Goal: Task Accomplishment & Management: Use online tool/utility

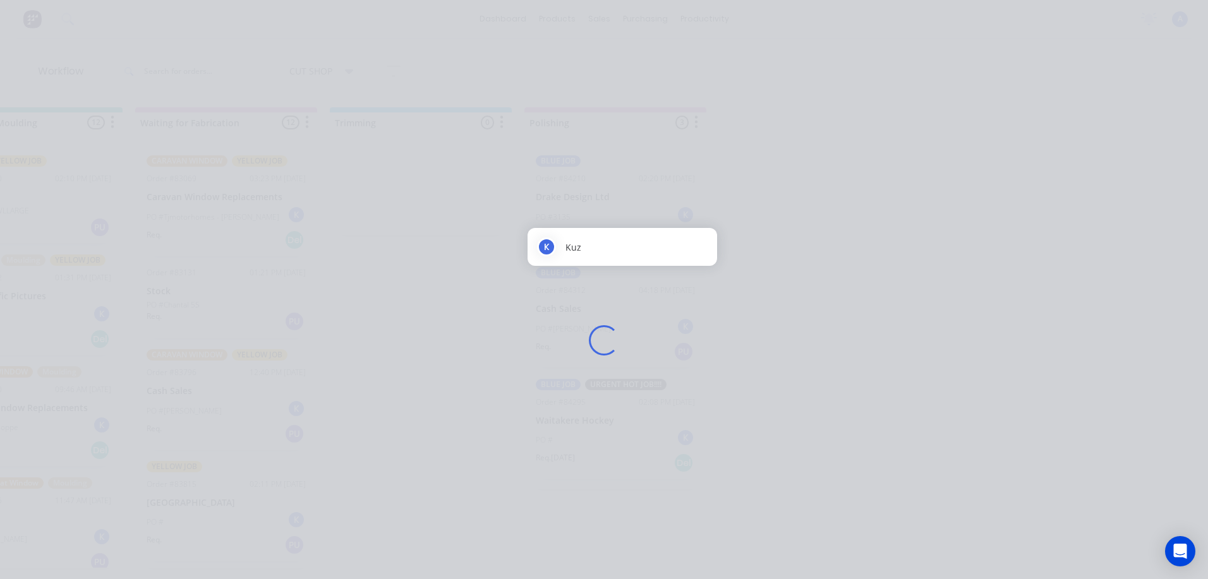
scroll to position [558, 0]
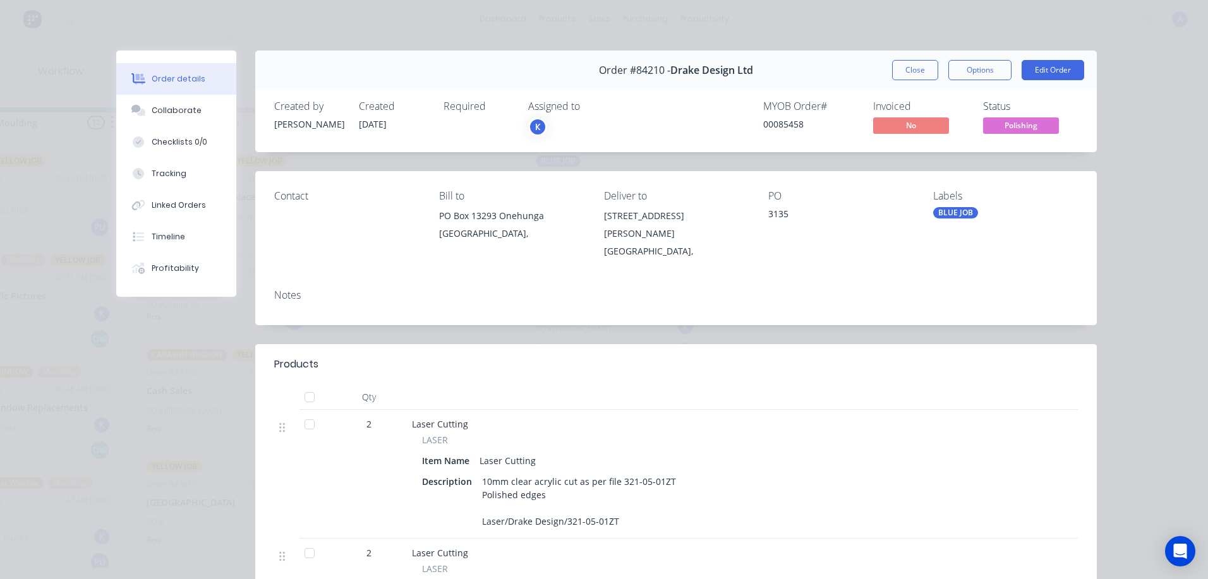
click at [533, 123] on div "K" at bounding box center [537, 127] width 19 height 19
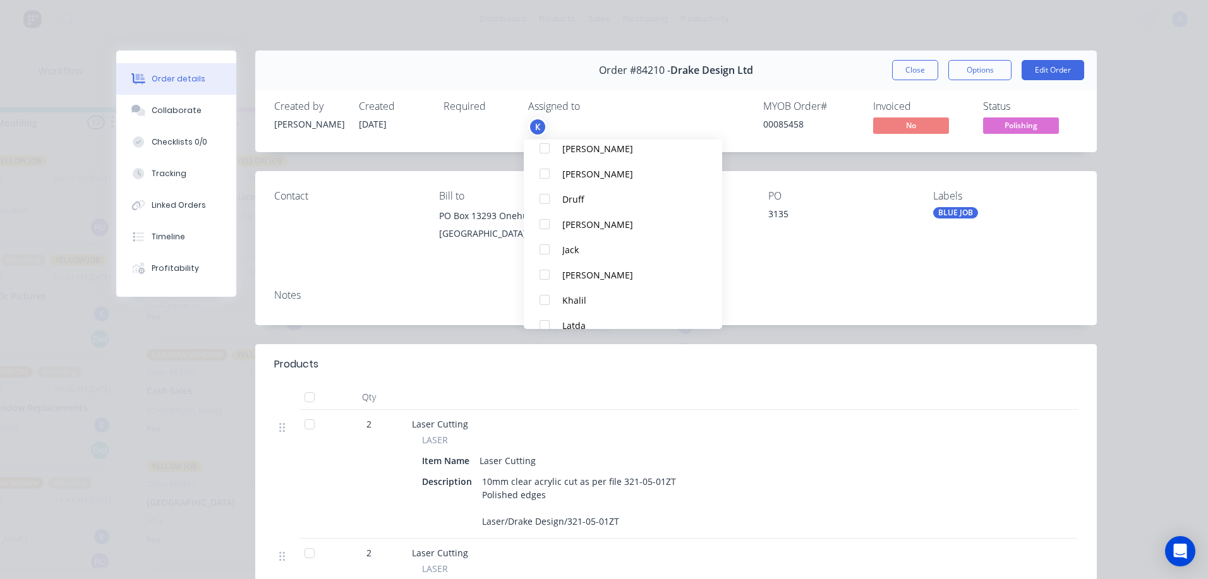
scroll to position [215, 0]
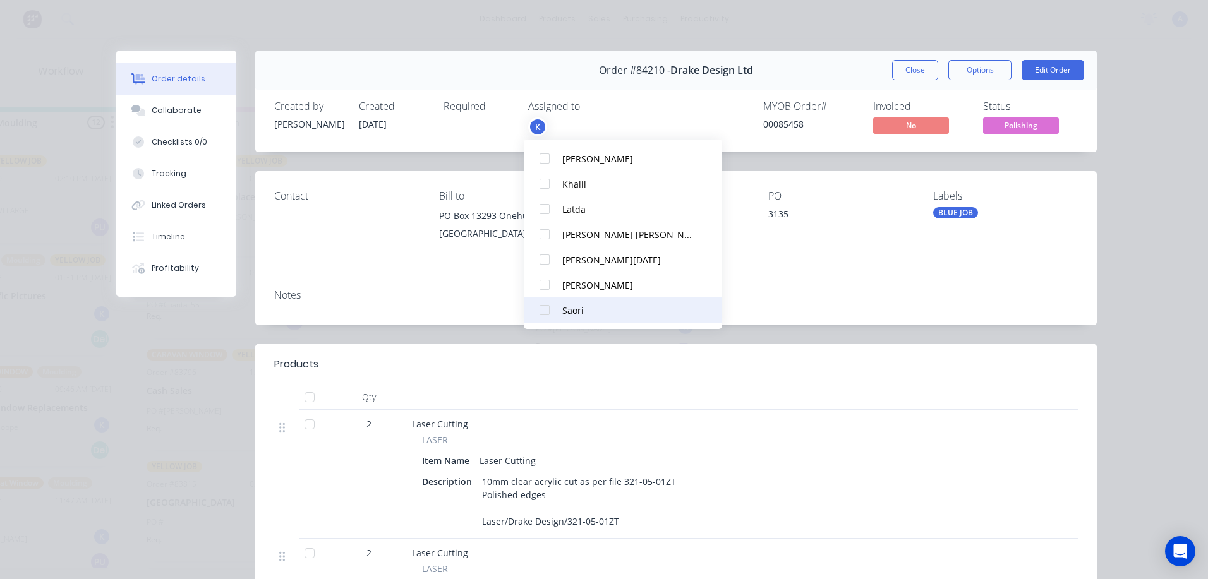
click at [543, 318] on div at bounding box center [544, 310] width 25 height 25
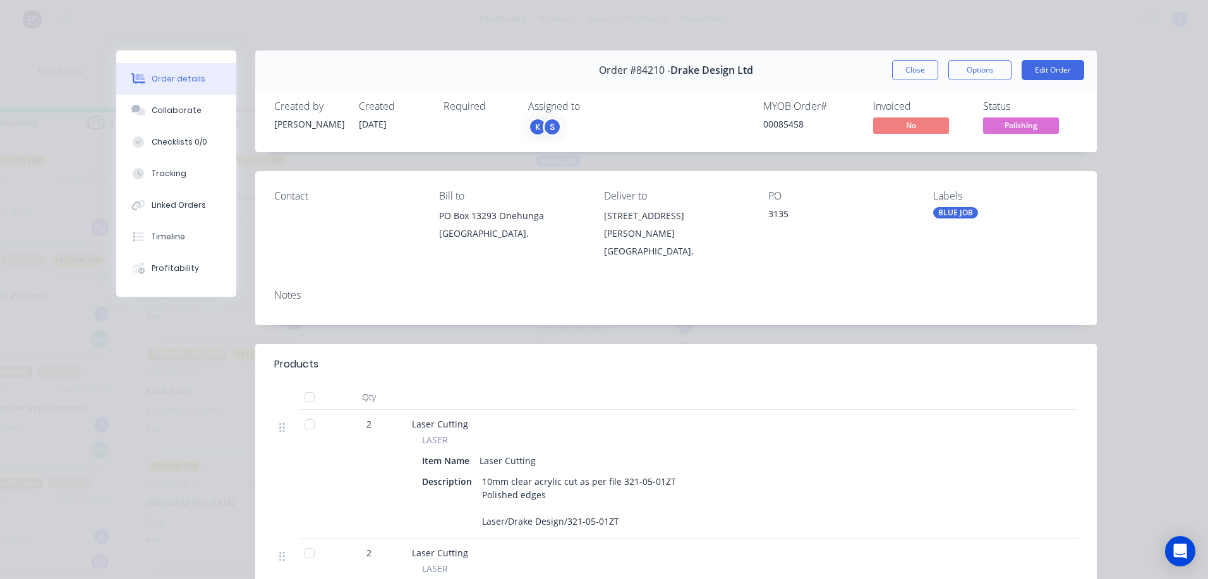
click at [1037, 131] on span "Polishing" at bounding box center [1021, 126] width 76 height 16
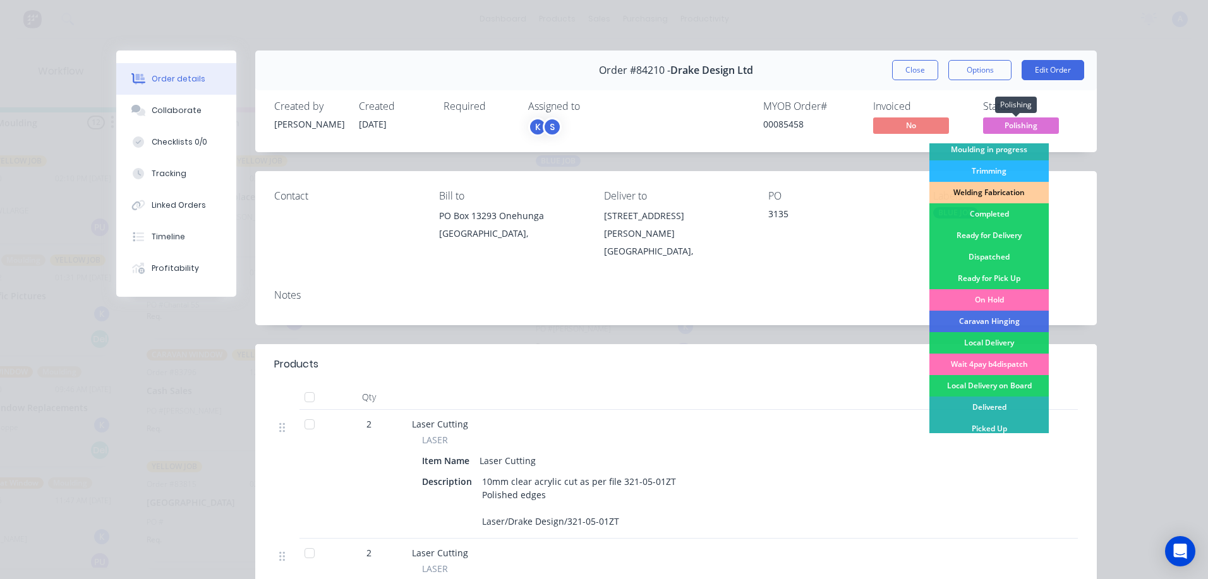
scroll to position [243, 0]
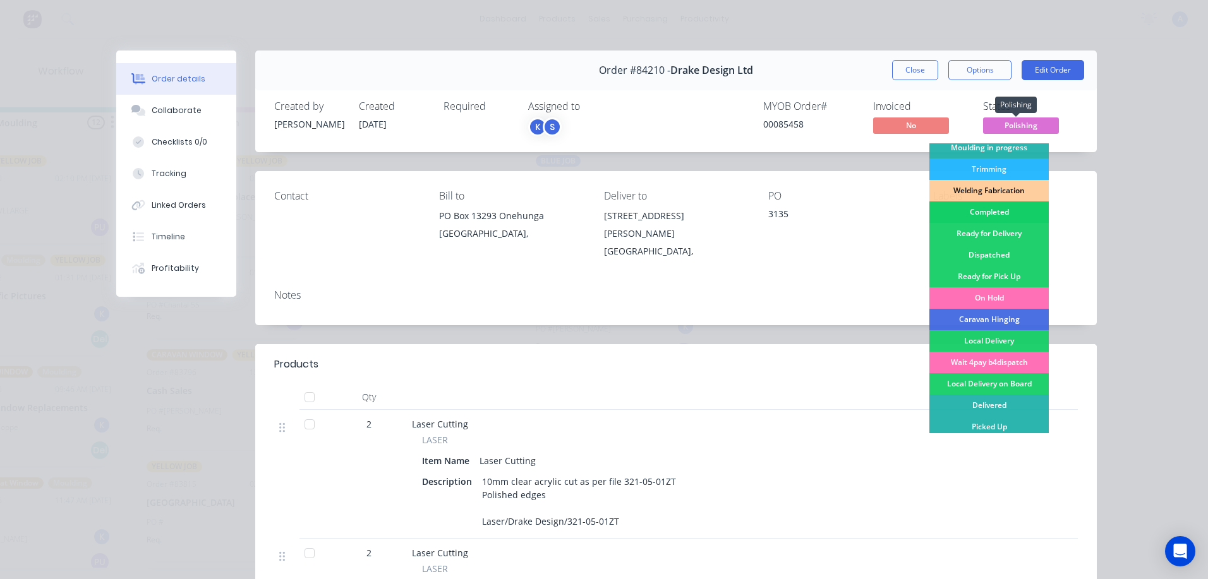
click at [989, 213] on div "Completed" at bounding box center [988, 212] width 119 height 21
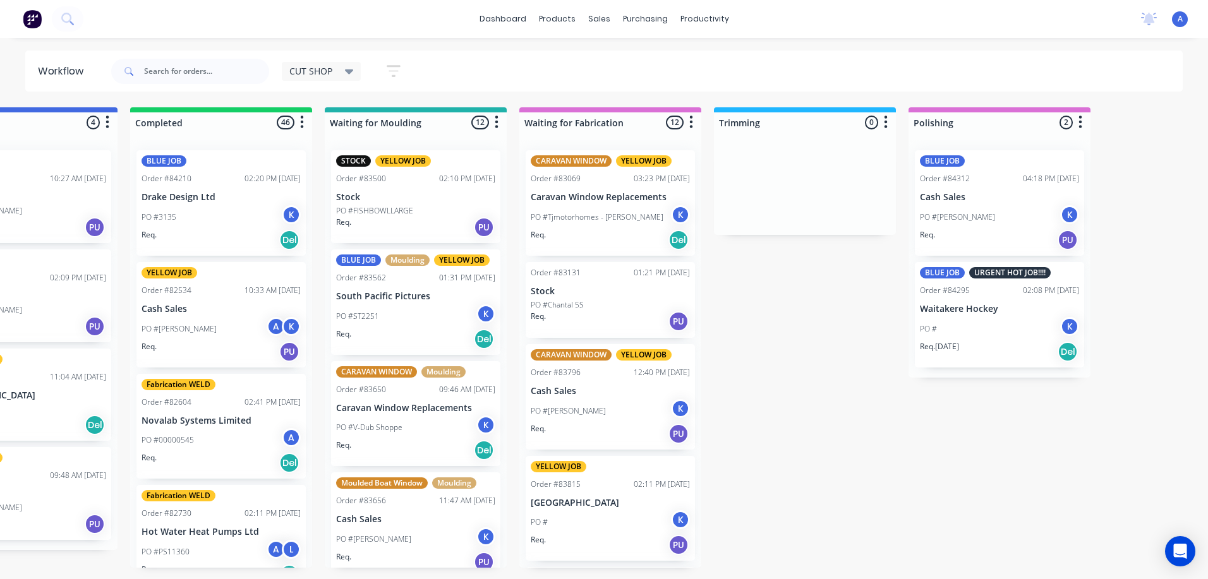
scroll to position [0, 676]
click at [1069, 210] on div "K" at bounding box center [1069, 214] width 19 height 19
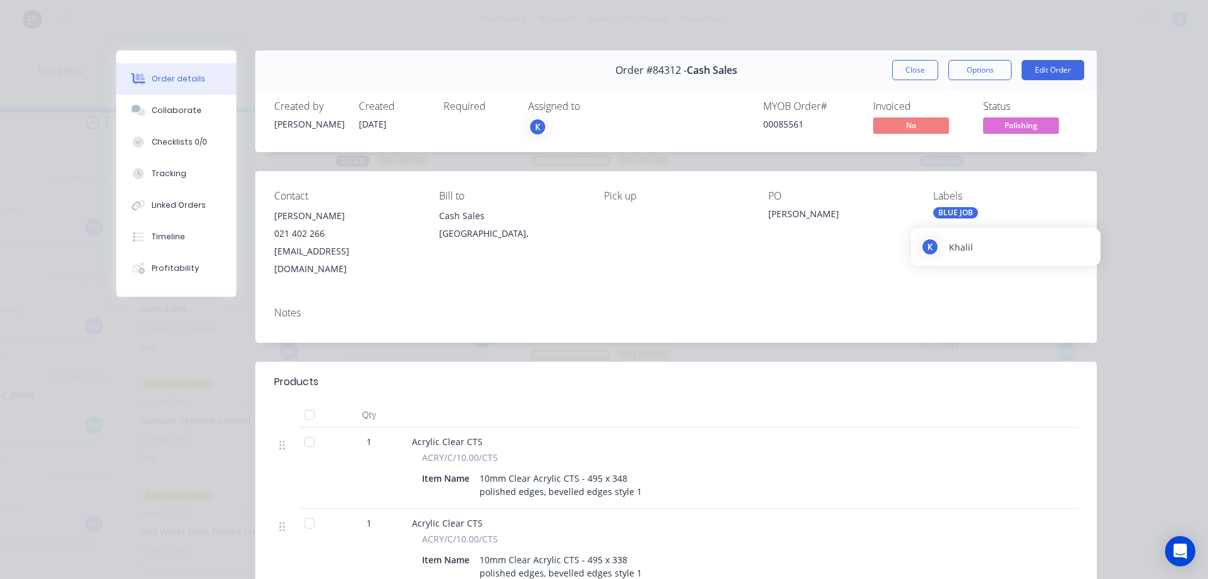
click at [535, 128] on div "K" at bounding box center [537, 127] width 19 height 19
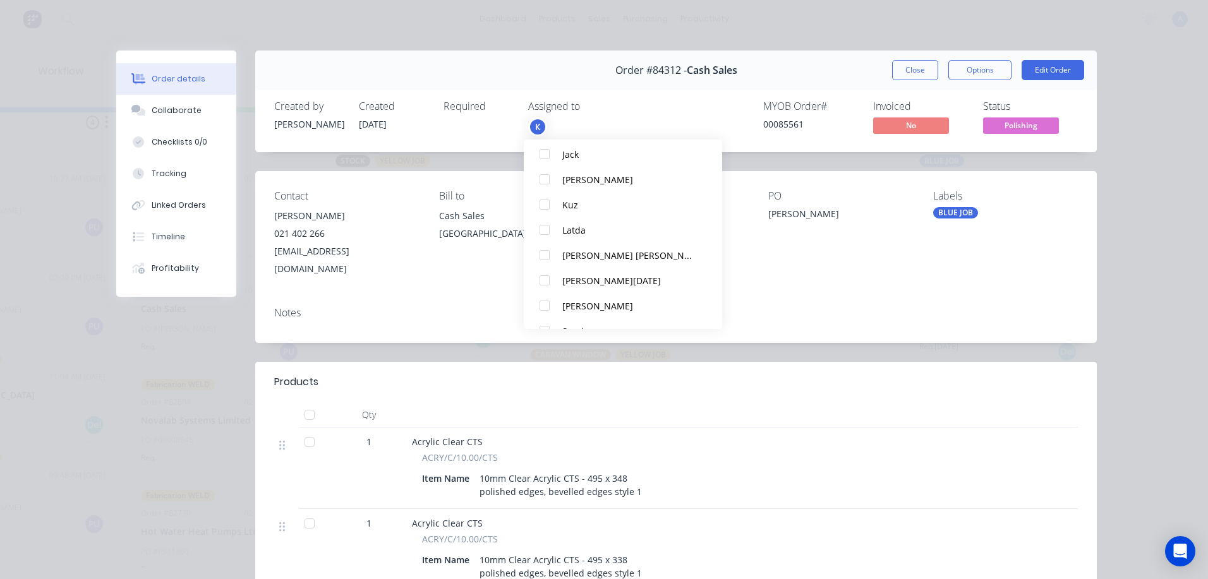
scroll to position [215, 0]
click at [543, 318] on div at bounding box center [544, 310] width 25 height 25
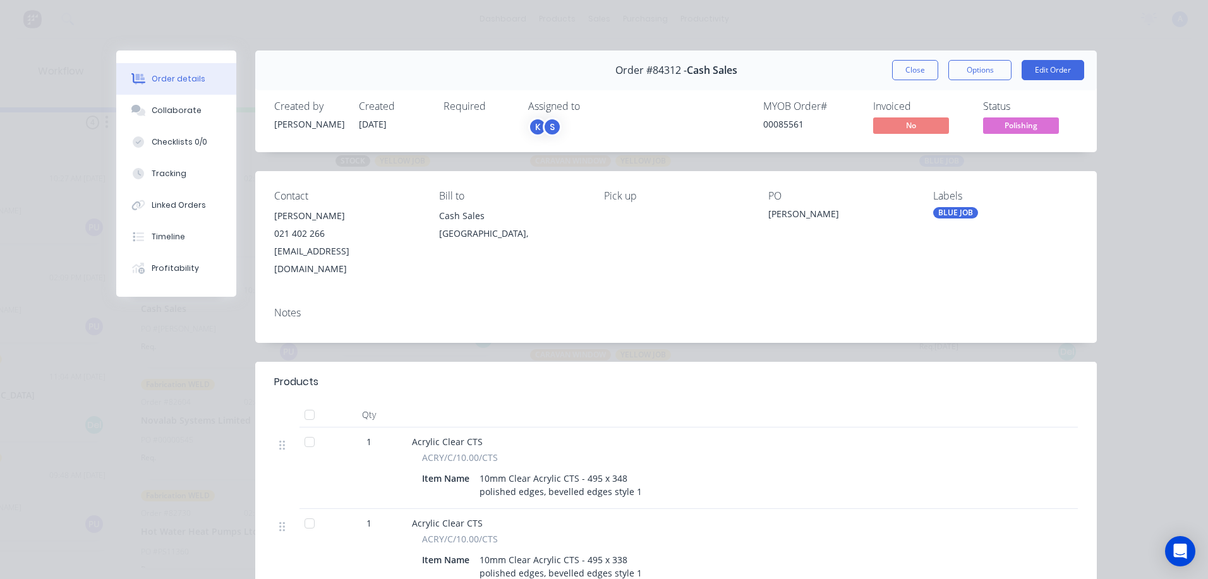
click at [1018, 130] on span "Polishing" at bounding box center [1021, 126] width 76 height 16
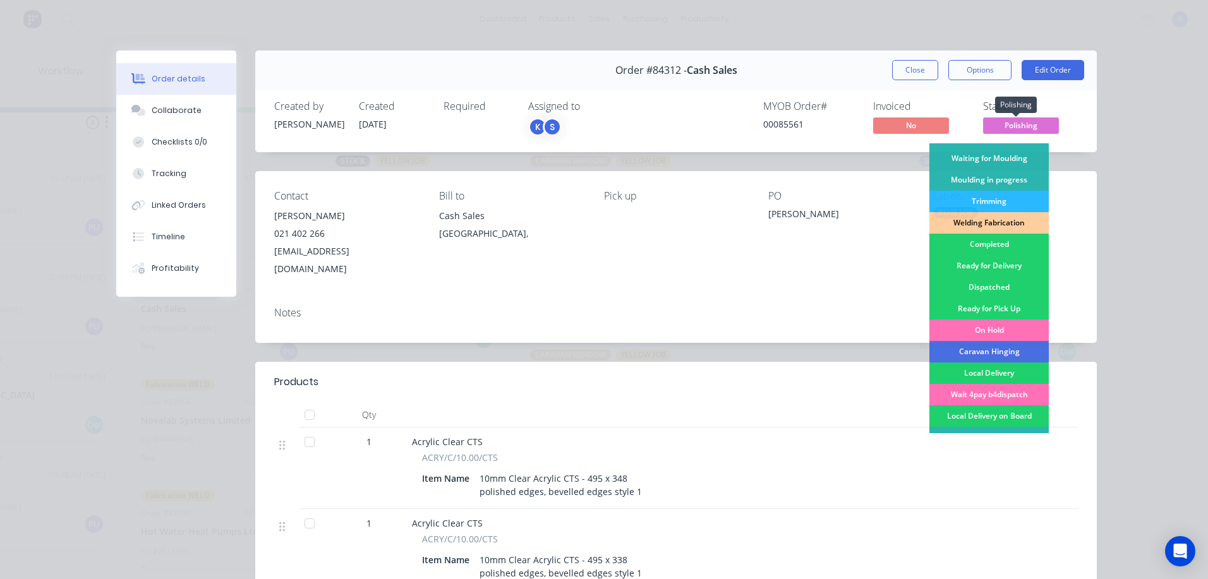
scroll to position [211, 0]
click at [986, 248] on div "Completed" at bounding box center [988, 243] width 119 height 21
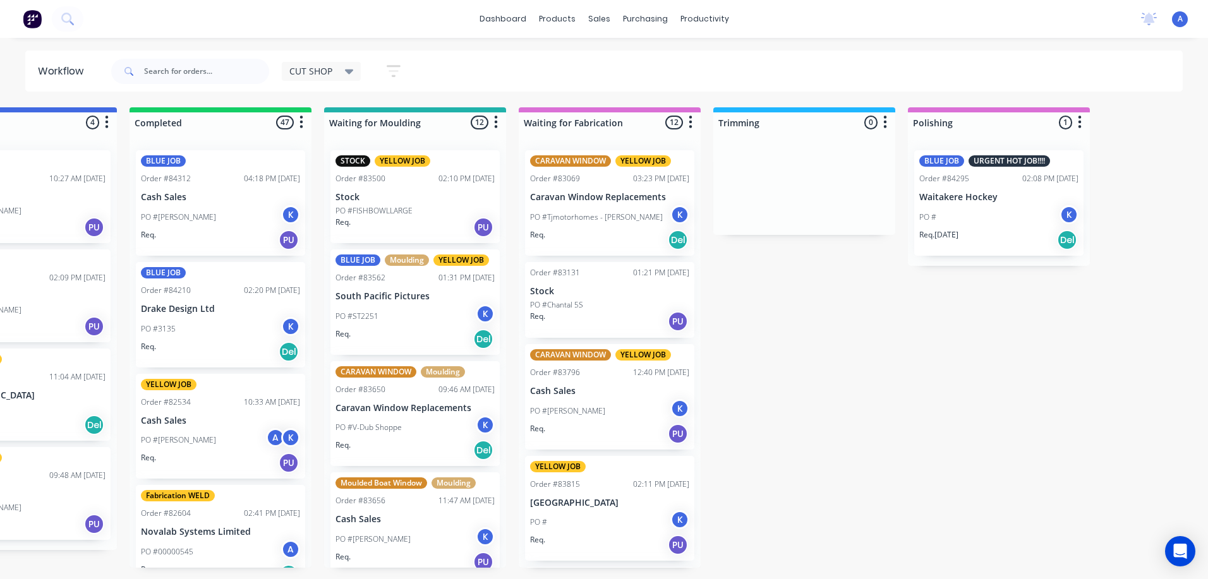
click at [207, 398] on div "Order #82534 10:33 AM [DATE]" at bounding box center [220, 402] width 159 height 11
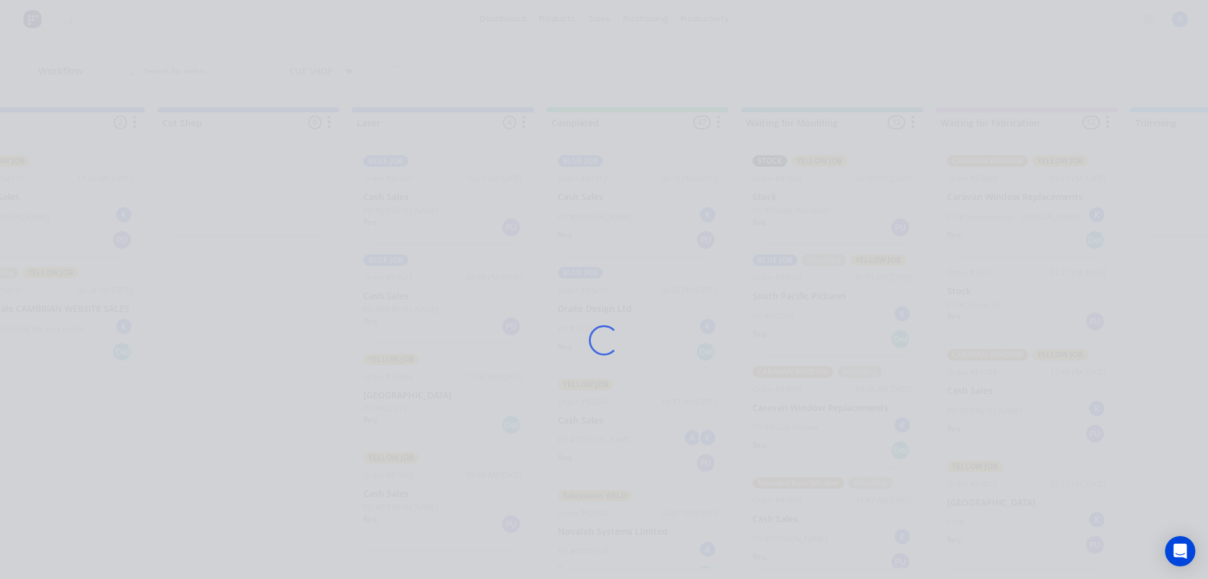
scroll to position [0, 254]
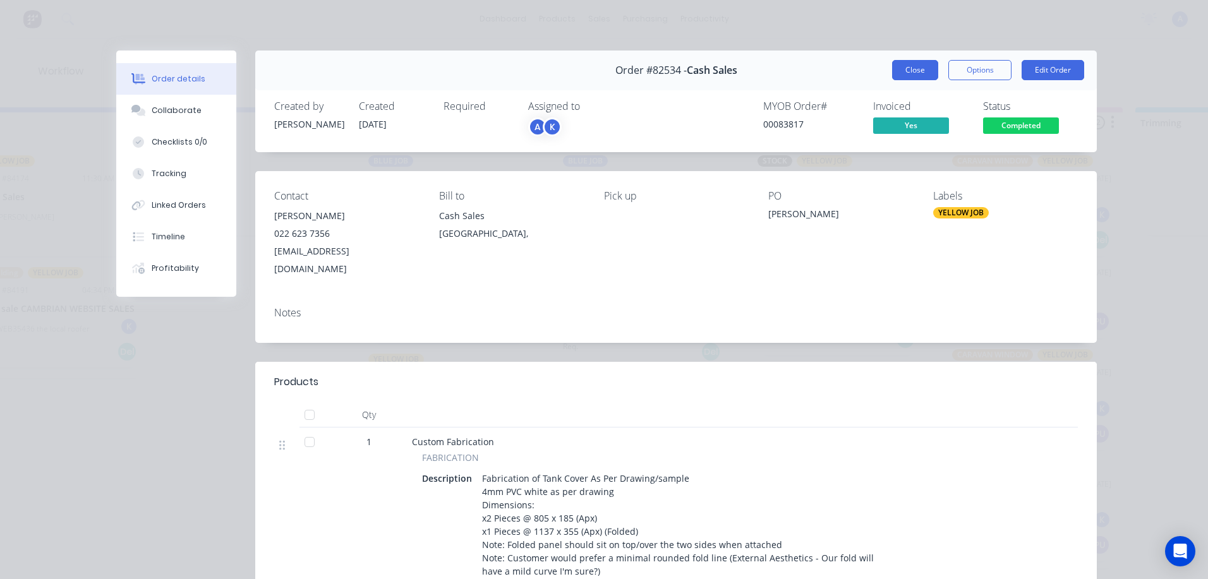
click at [903, 68] on button "Close" at bounding box center [915, 70] width 46 height 20
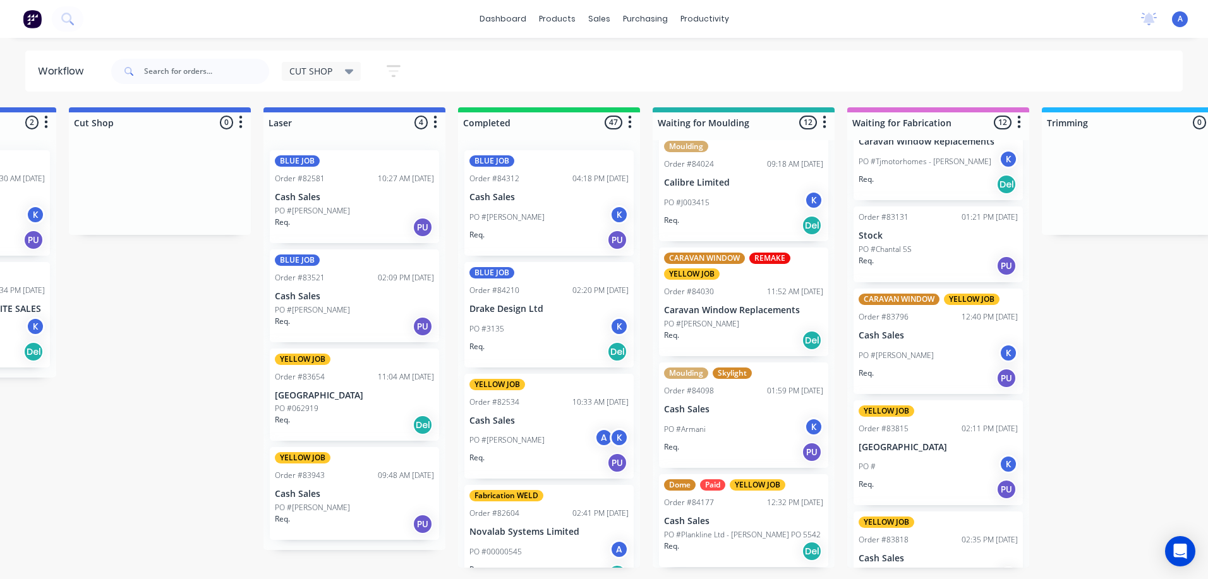
scroll to position [31, 0]
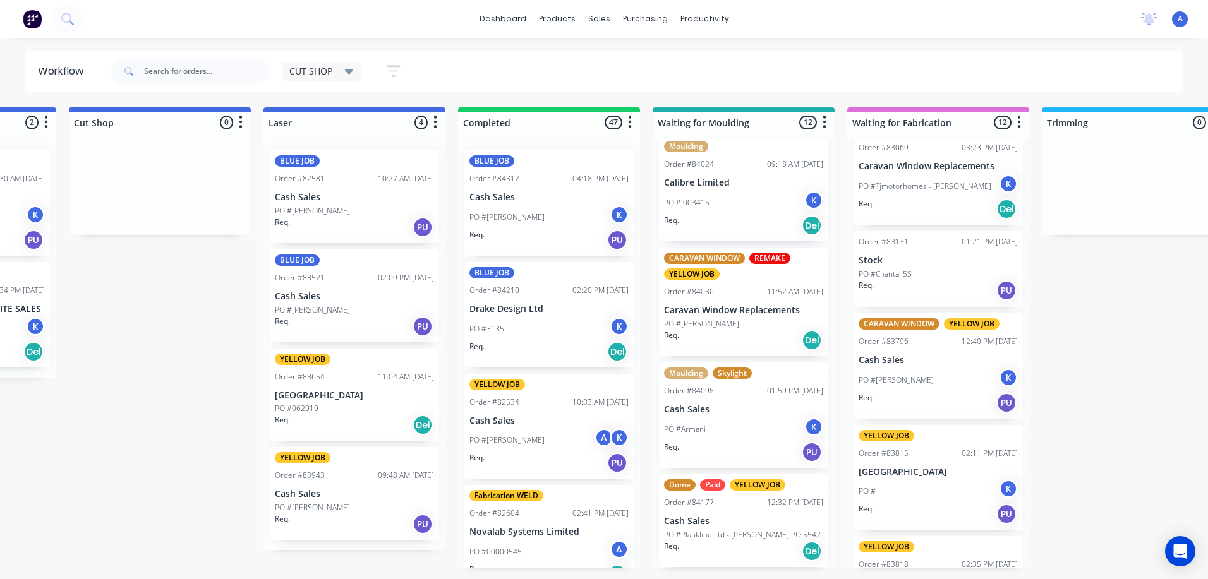
click at [1003, 488] on div "K" at bounding box center [1008, 489] width 19 height 19
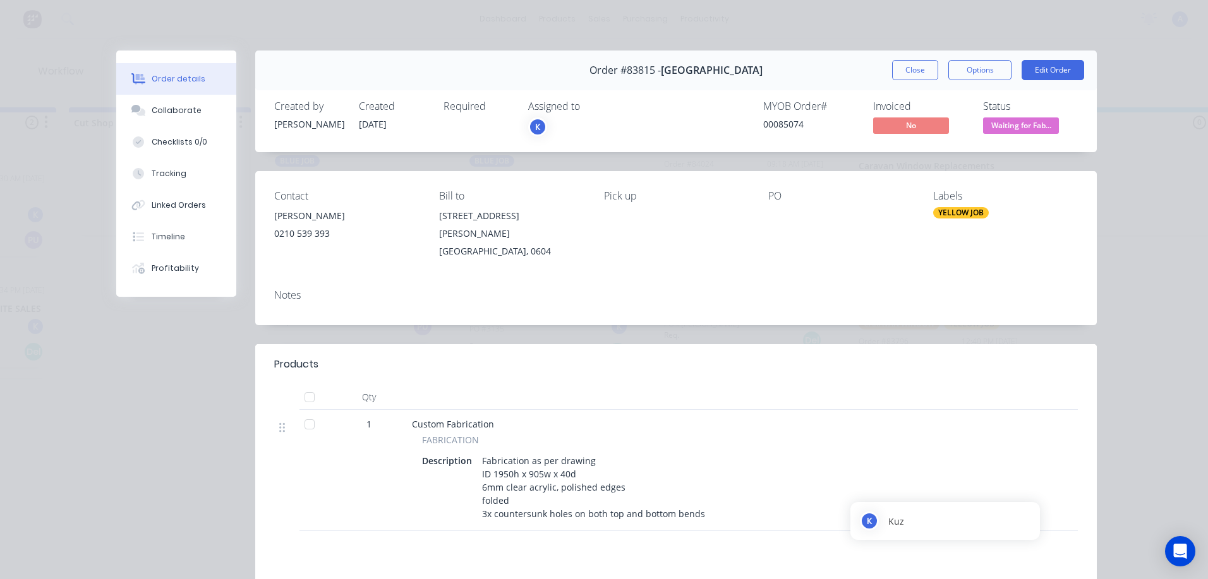
click at [535, 124] on div "K" at bounding box center [537, 127] width 19 height 19
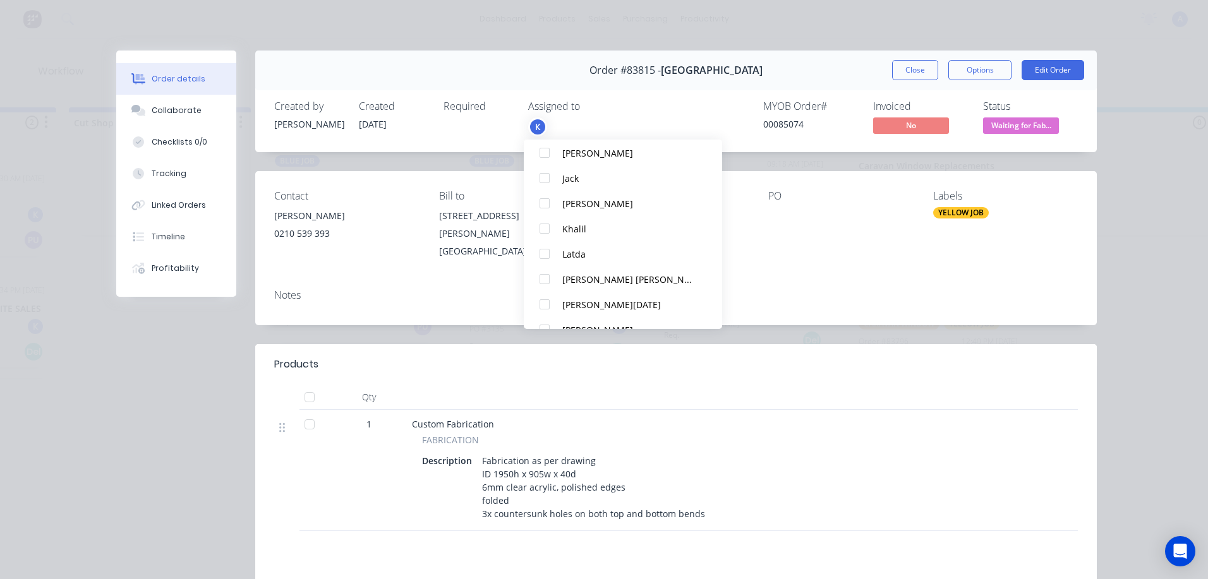
scroll to position [178, 0]
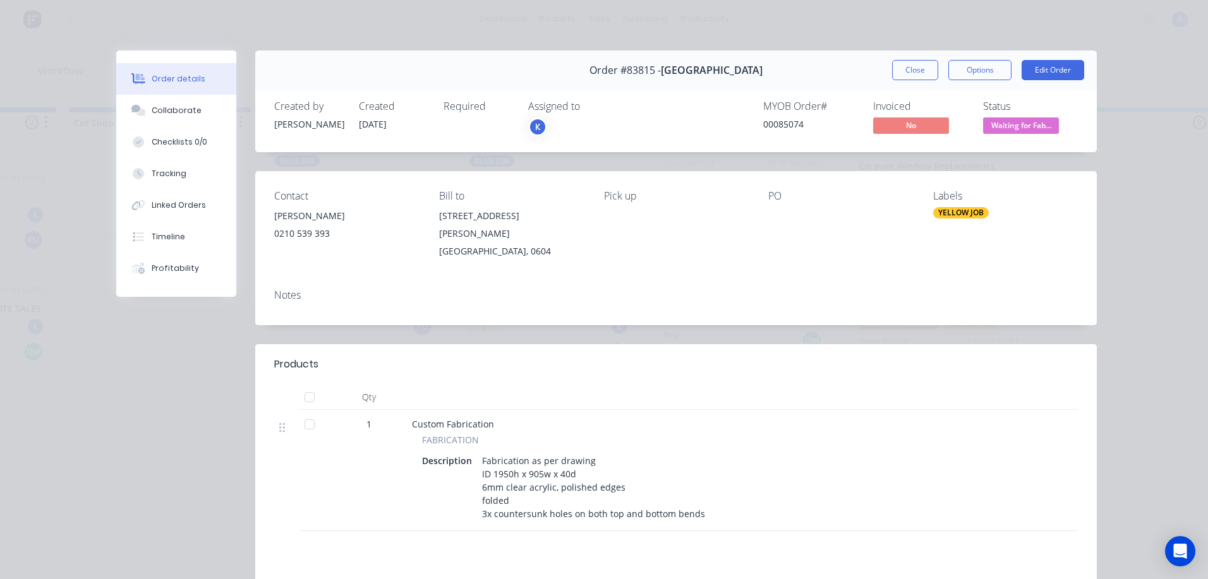
click at [533, 127] on div "K" at bounding box center [537, 127] width 19 height 19
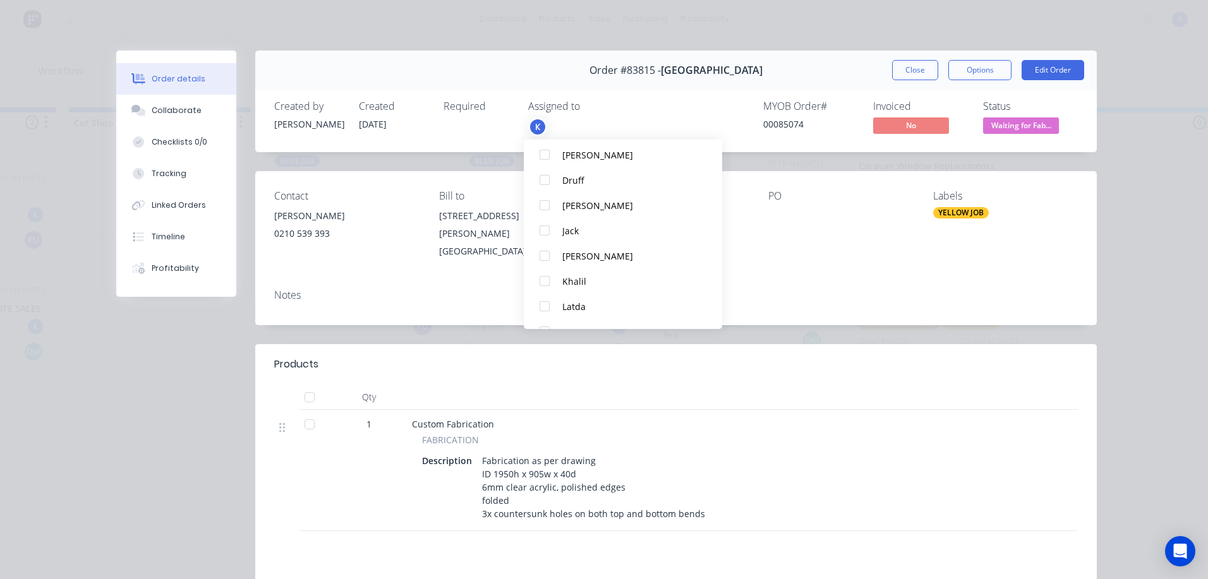
scroll to position [120, 0]
click at [547, 302] on div at bounding box center [544, 303] width 25 height 25
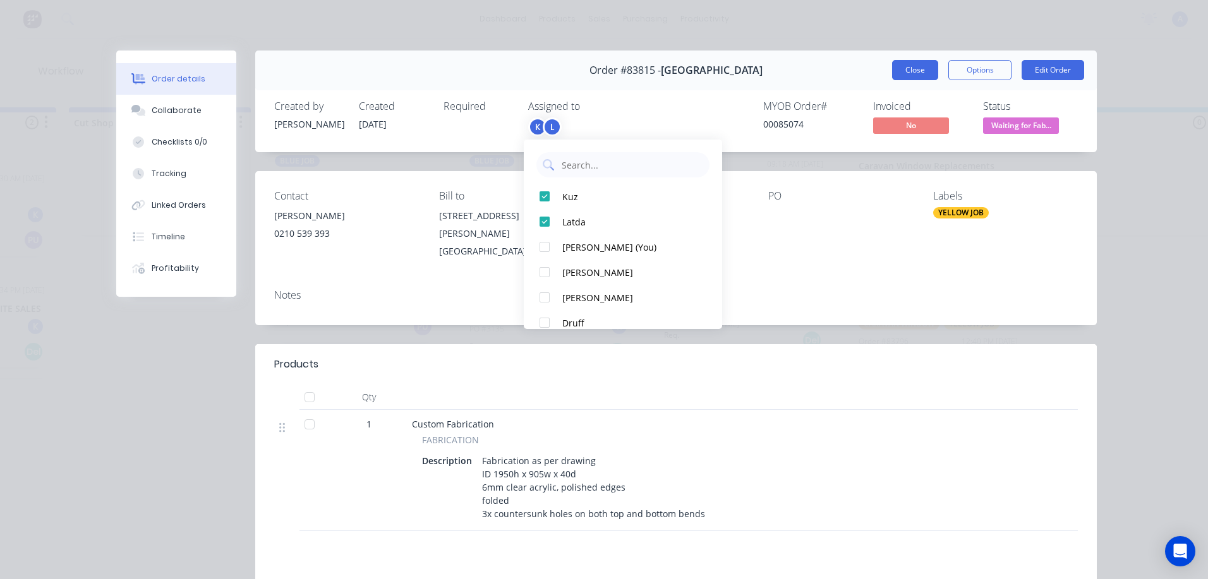
click at [909, 72] on button "Close" at bounding box center [915, 70] width 46 height 20
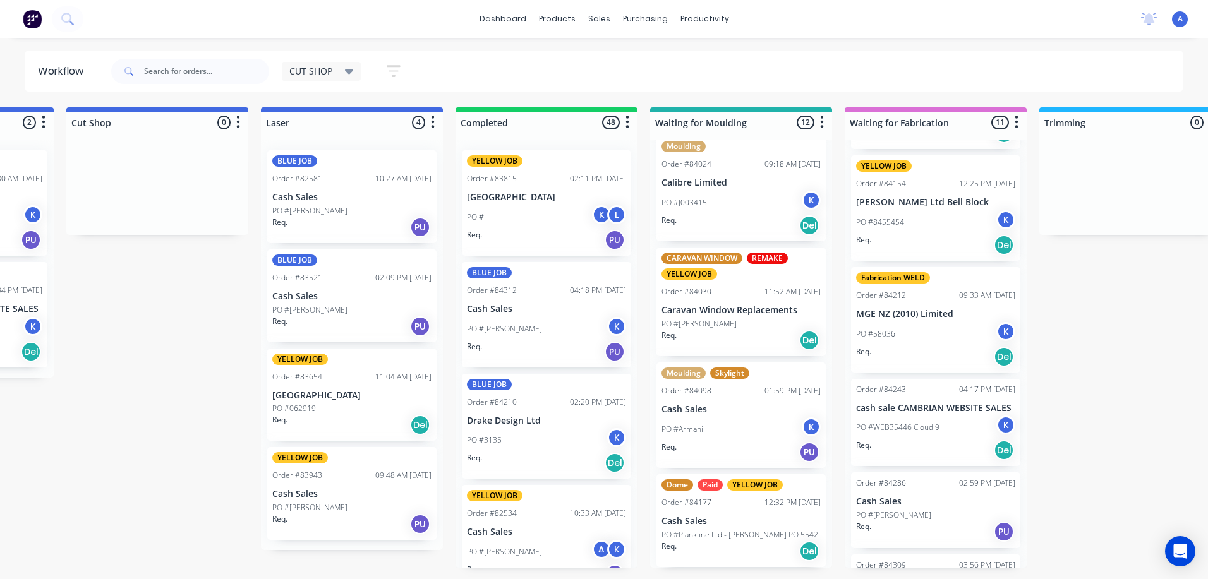
scroll to position [711, 0]
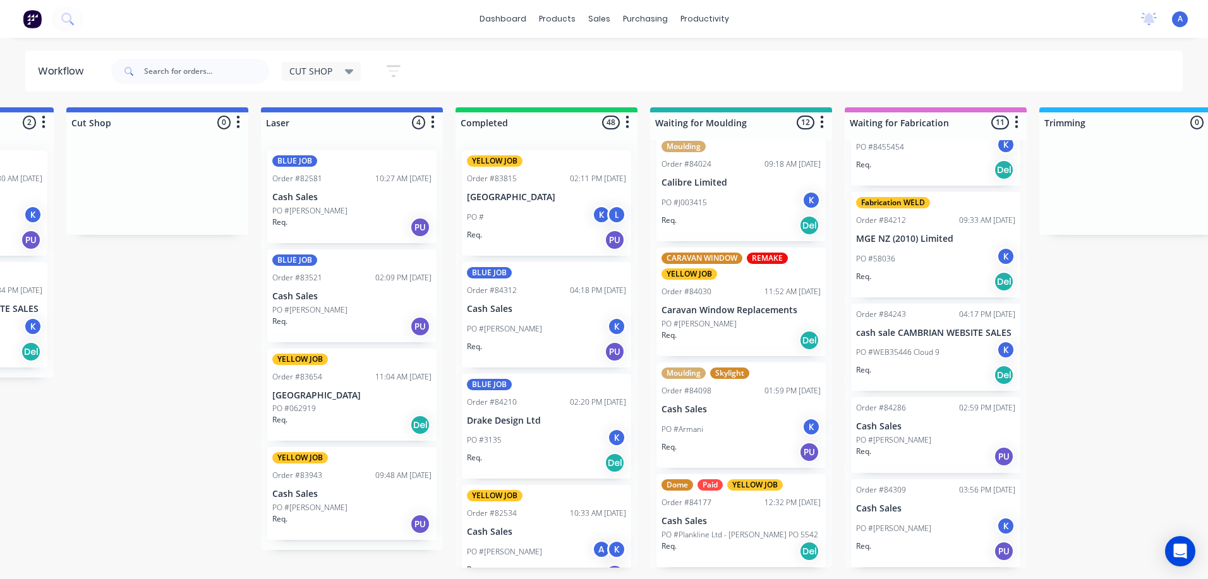
click at [998, 525] on div "K" at bounding box center [1005, 526] width 19 height 19
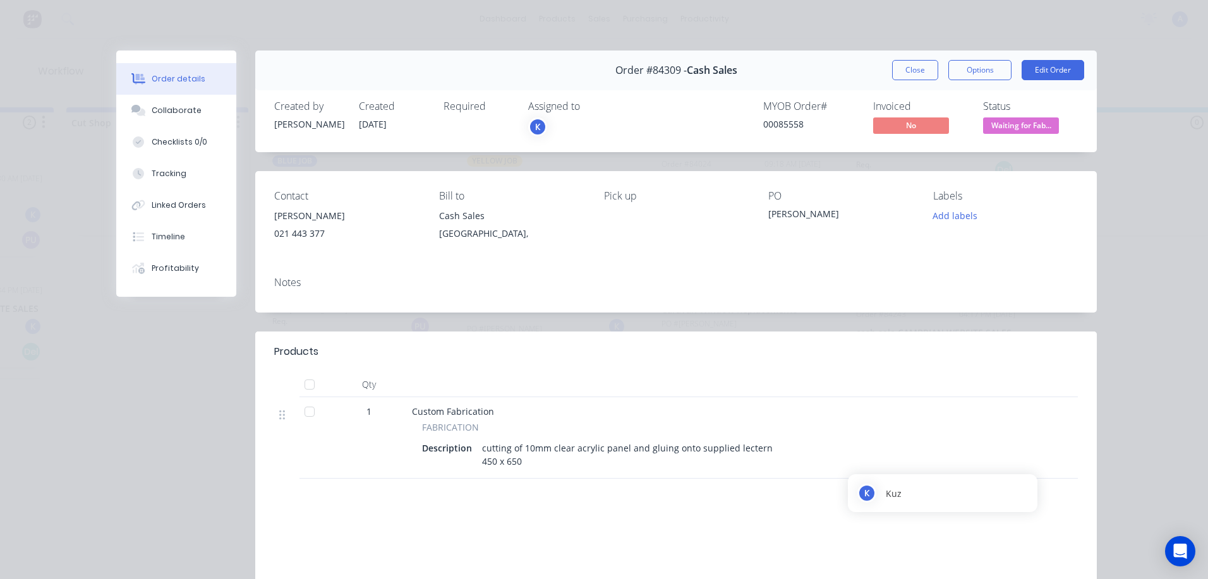
click at [534, 126] on div "K" at bounding box center [537, 127] width 19 height 19
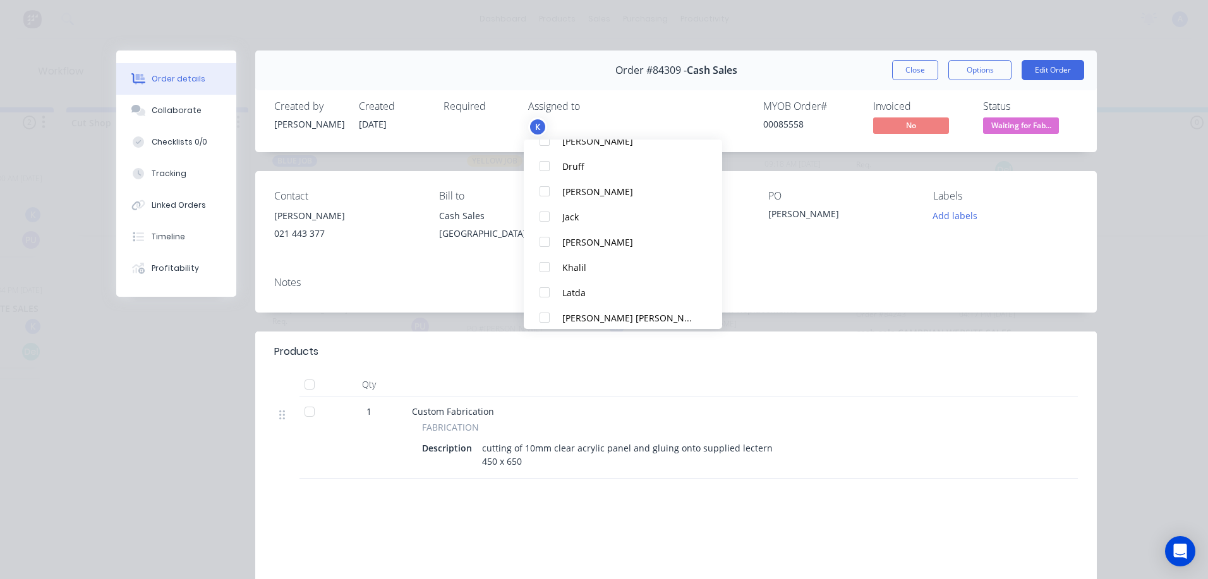
scroll to position [146, 0]
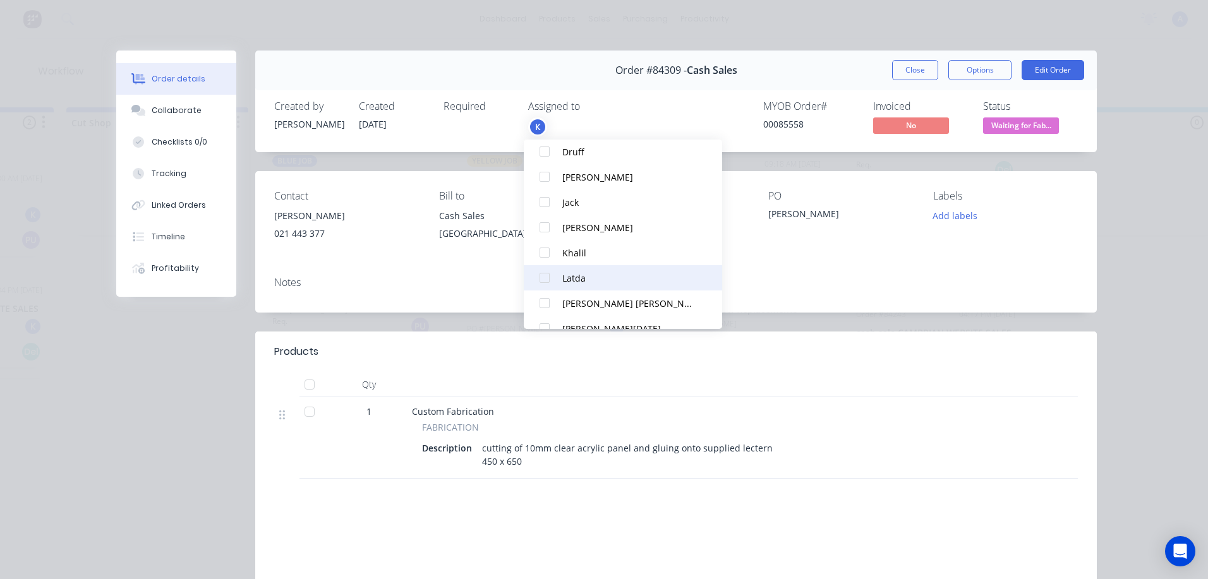
click at [547, 281] on div at bounding box center [544, 277] width 25 height 25
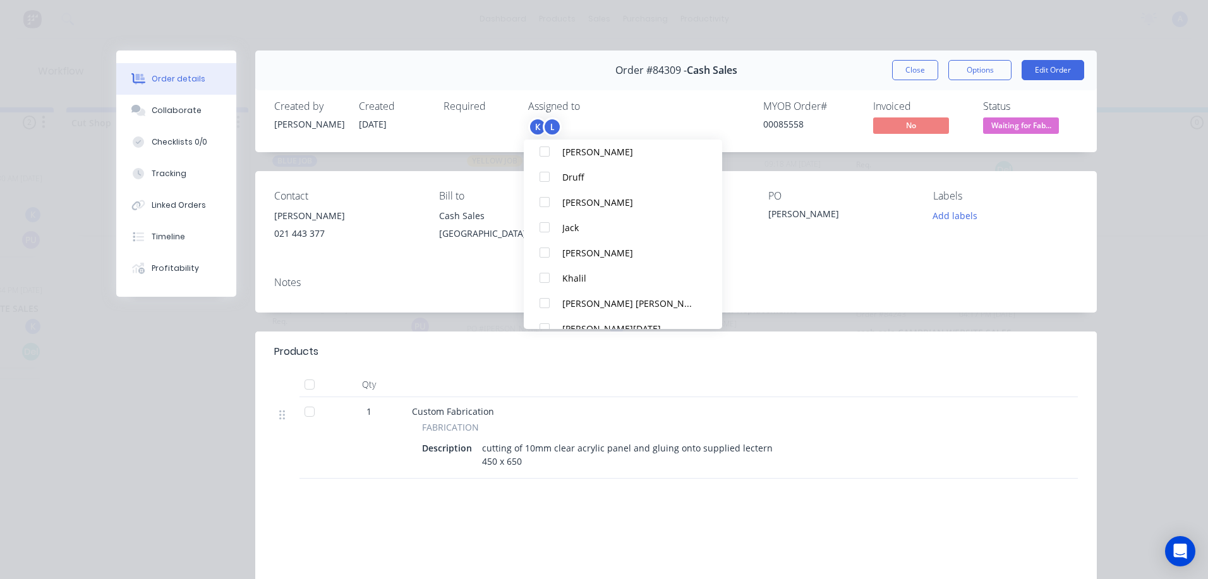
scroll to position [0, 0]
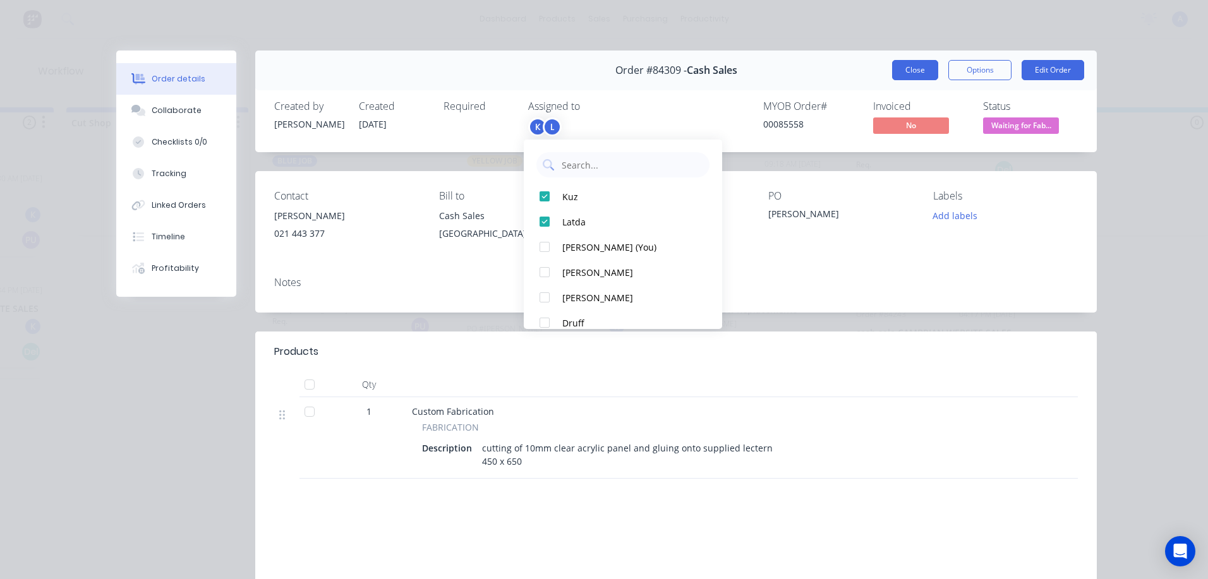
click at [903, 73] on button "Close" at bounding box center [915, 70] width 46 height 20
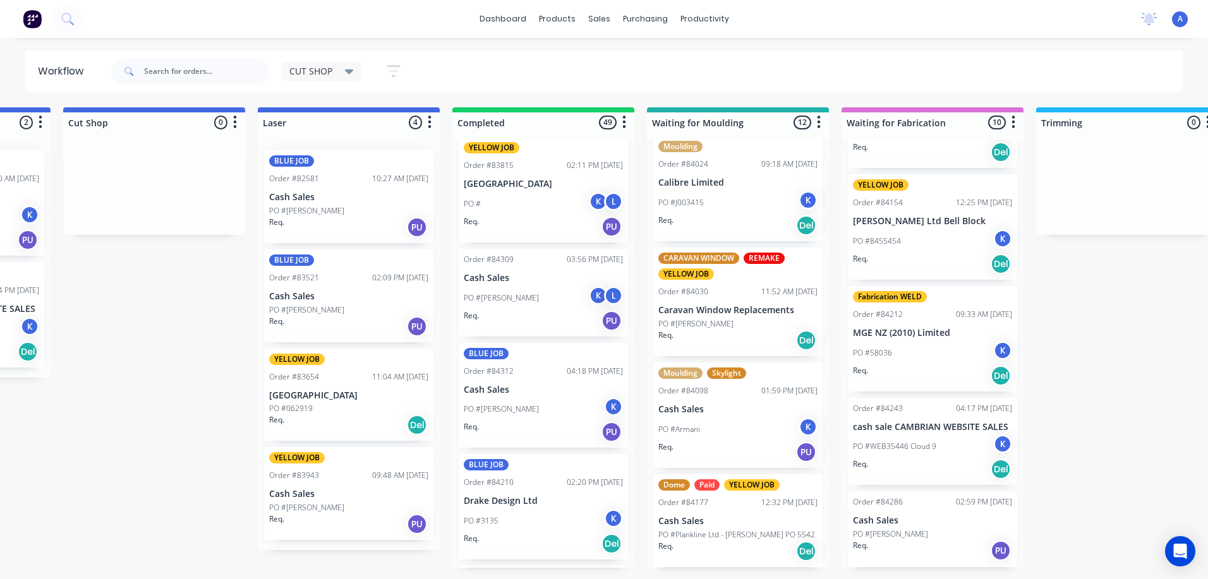
scroll to position [617, 0]
